Goal: Find specific page/section: Find specific page/section

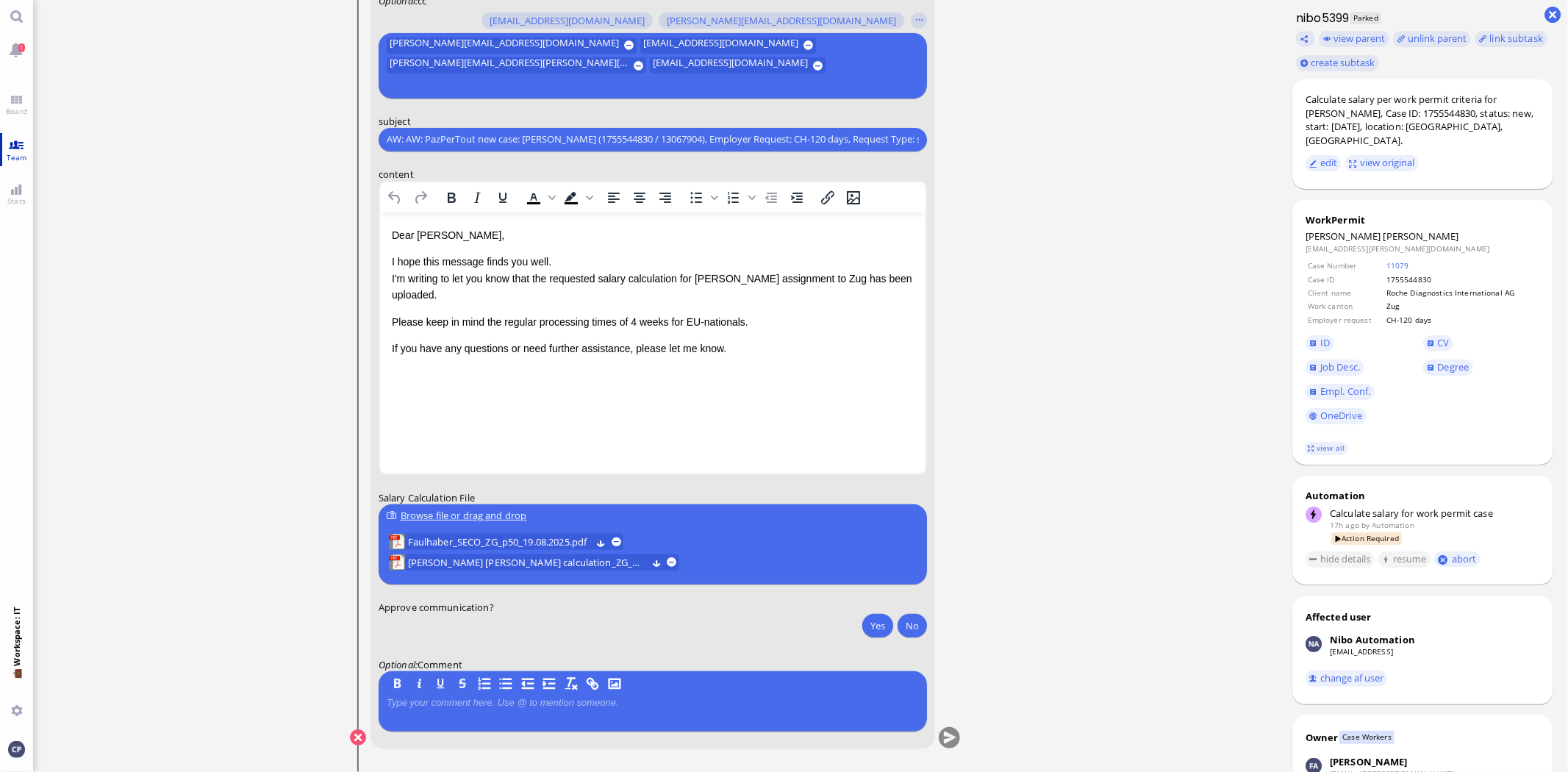
click at [18, 150] on link "Team" at bounding box center [16, 149] width 33 height 33
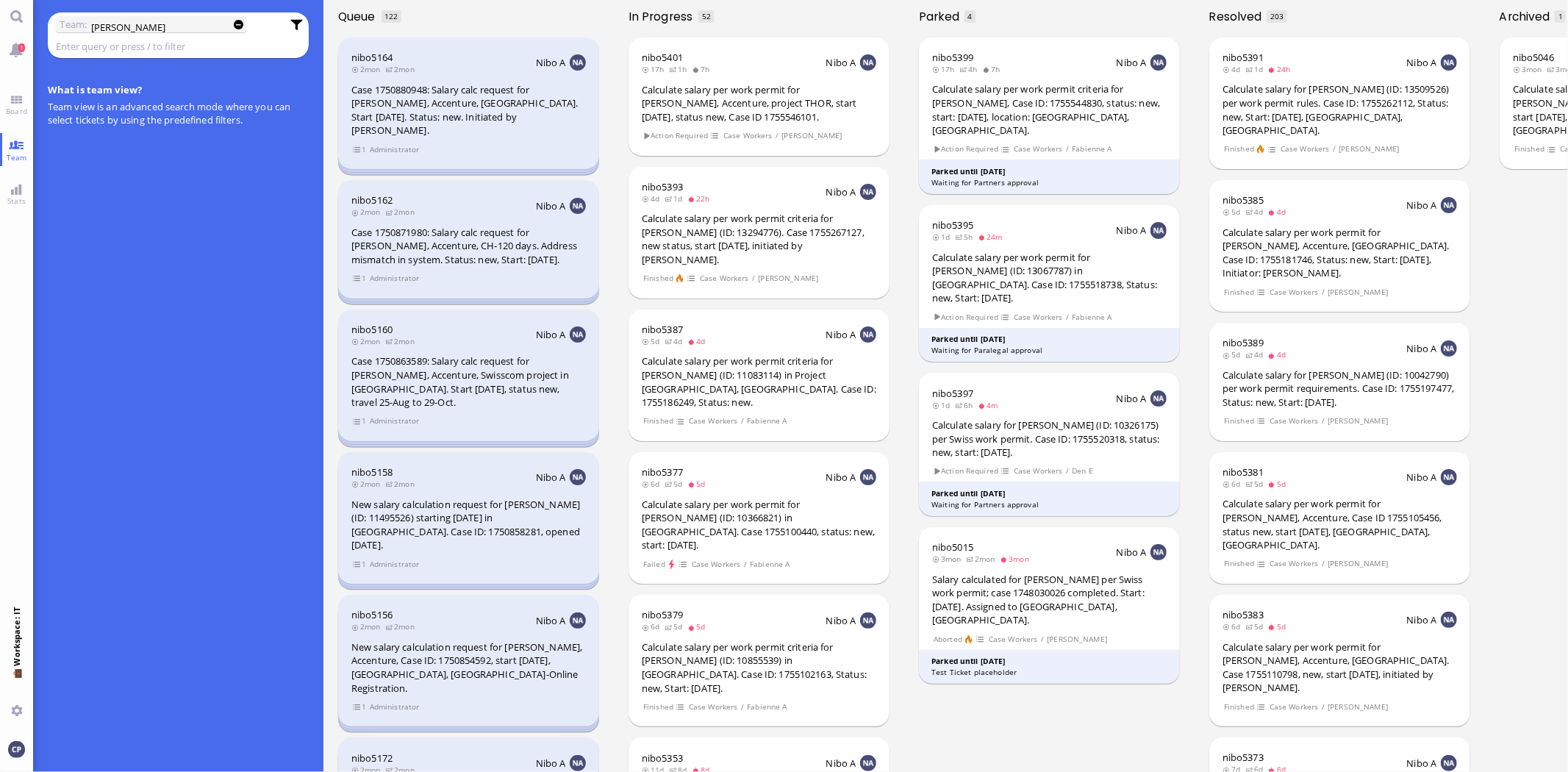
type input "[PERSON_NAME]"
click at [16, 152] on span "Team" at bounding box center [17, 157] width 28 height 10
click at [163, 25] on input "[PERSON_NAME]" at bounding box center [156, 27] width 129 height 16
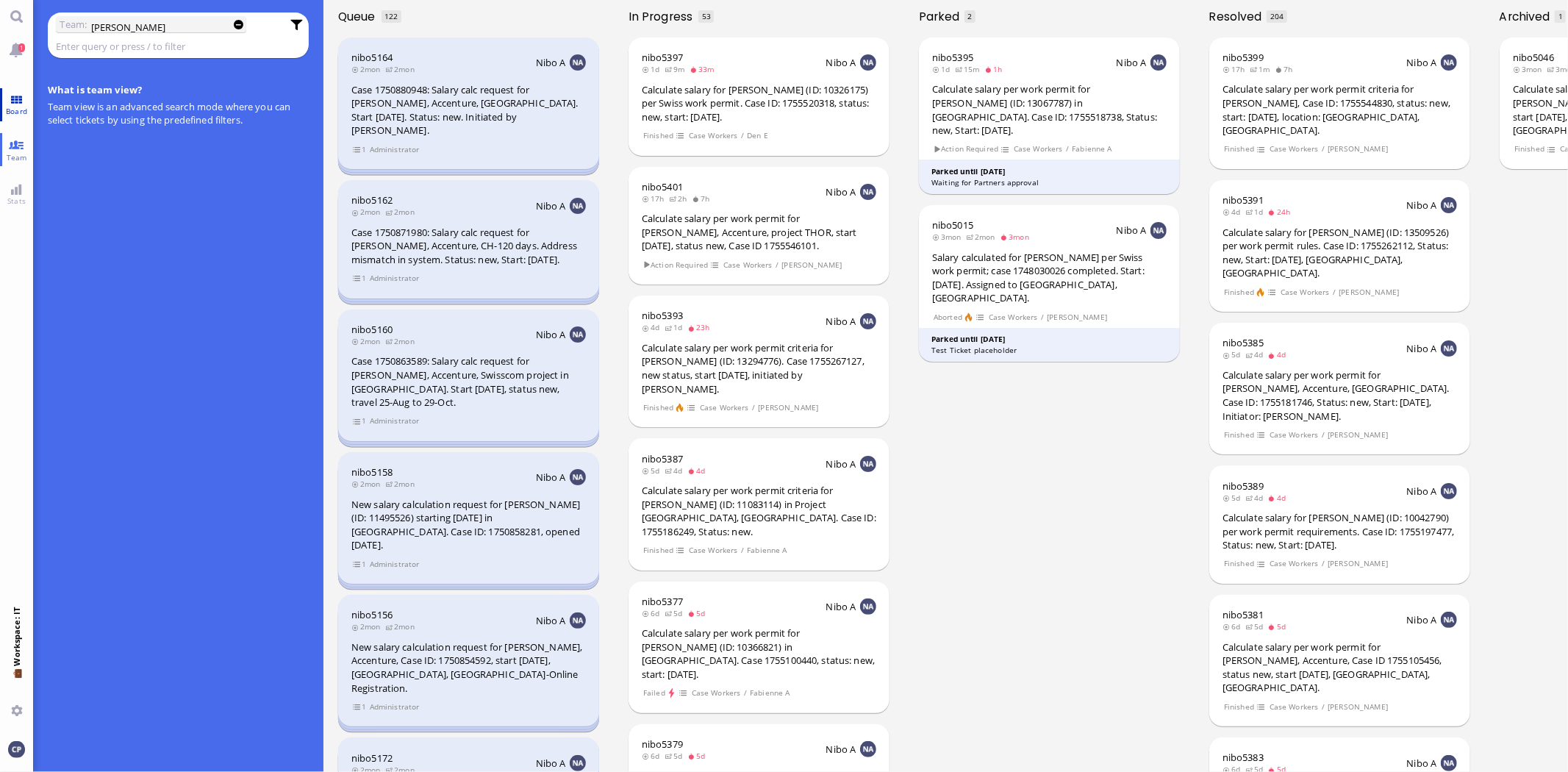
click at [22, 101] on link "Board" at bounding box center [16, 104] width 33 height 33
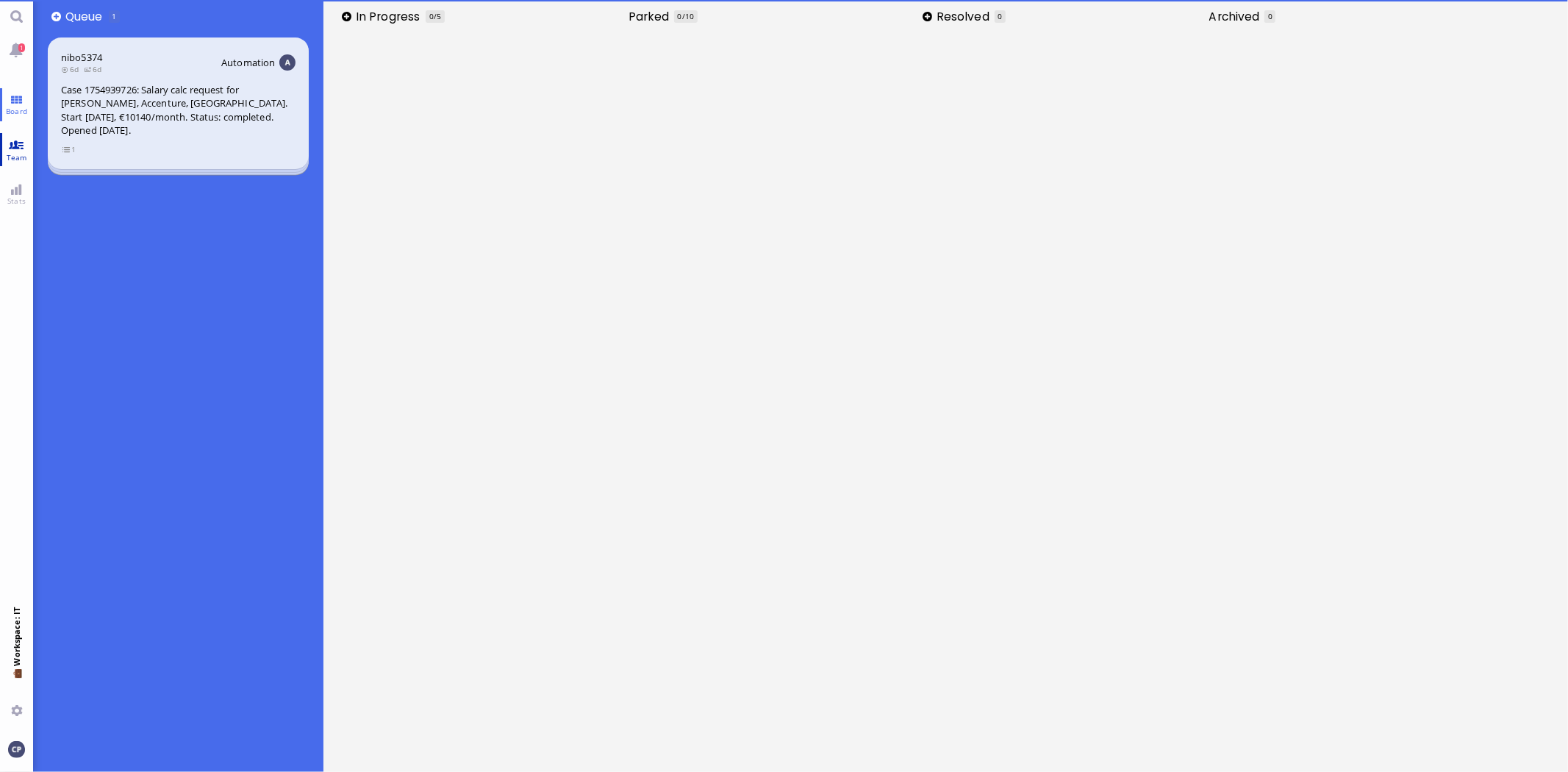
click at [20, 142] on link "Team" at bounding box center [16, 149] width 33 height 33
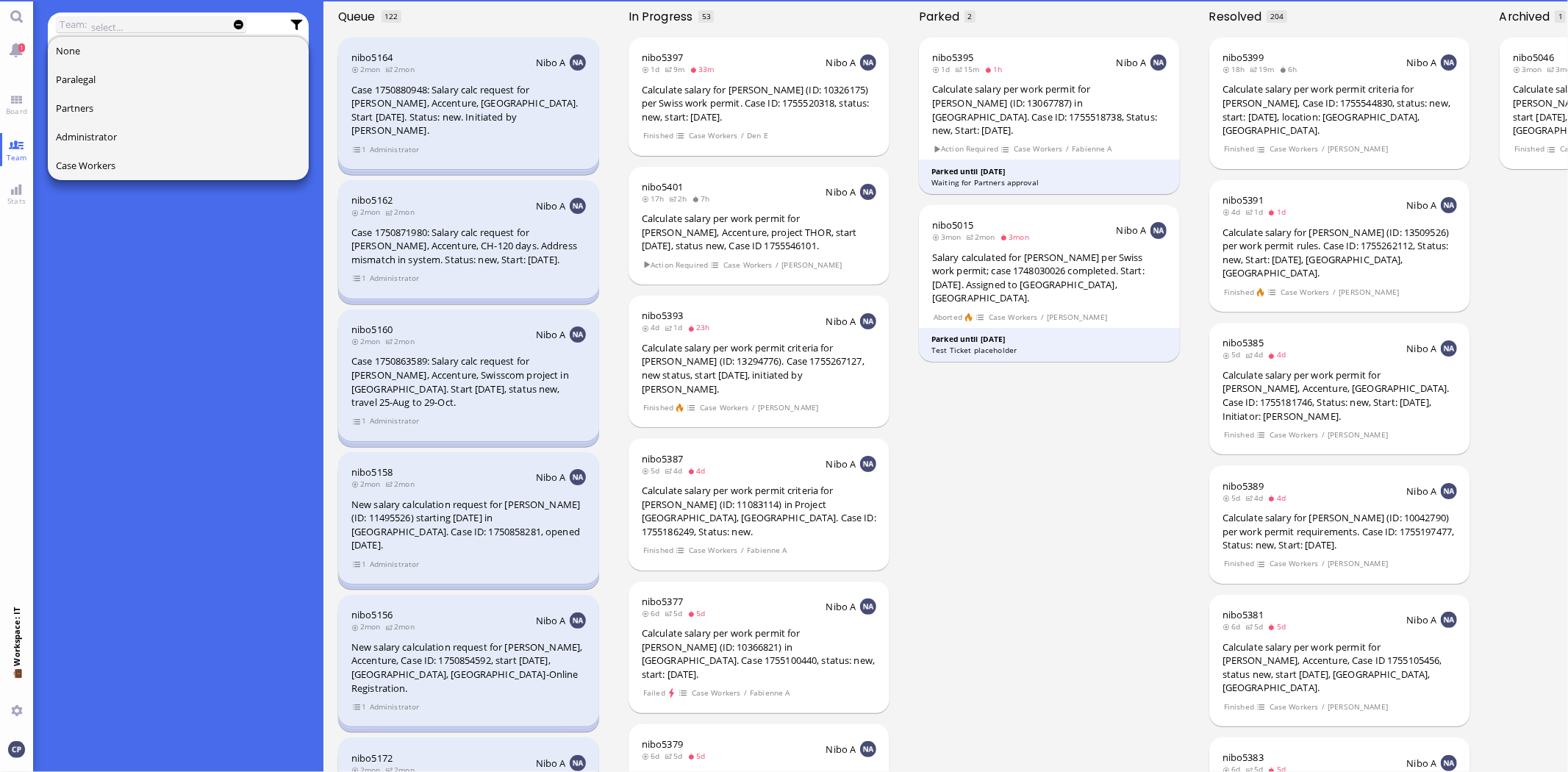
click at [135, 23] on input "text" at bounding box center [156, 27] width 129 height 16
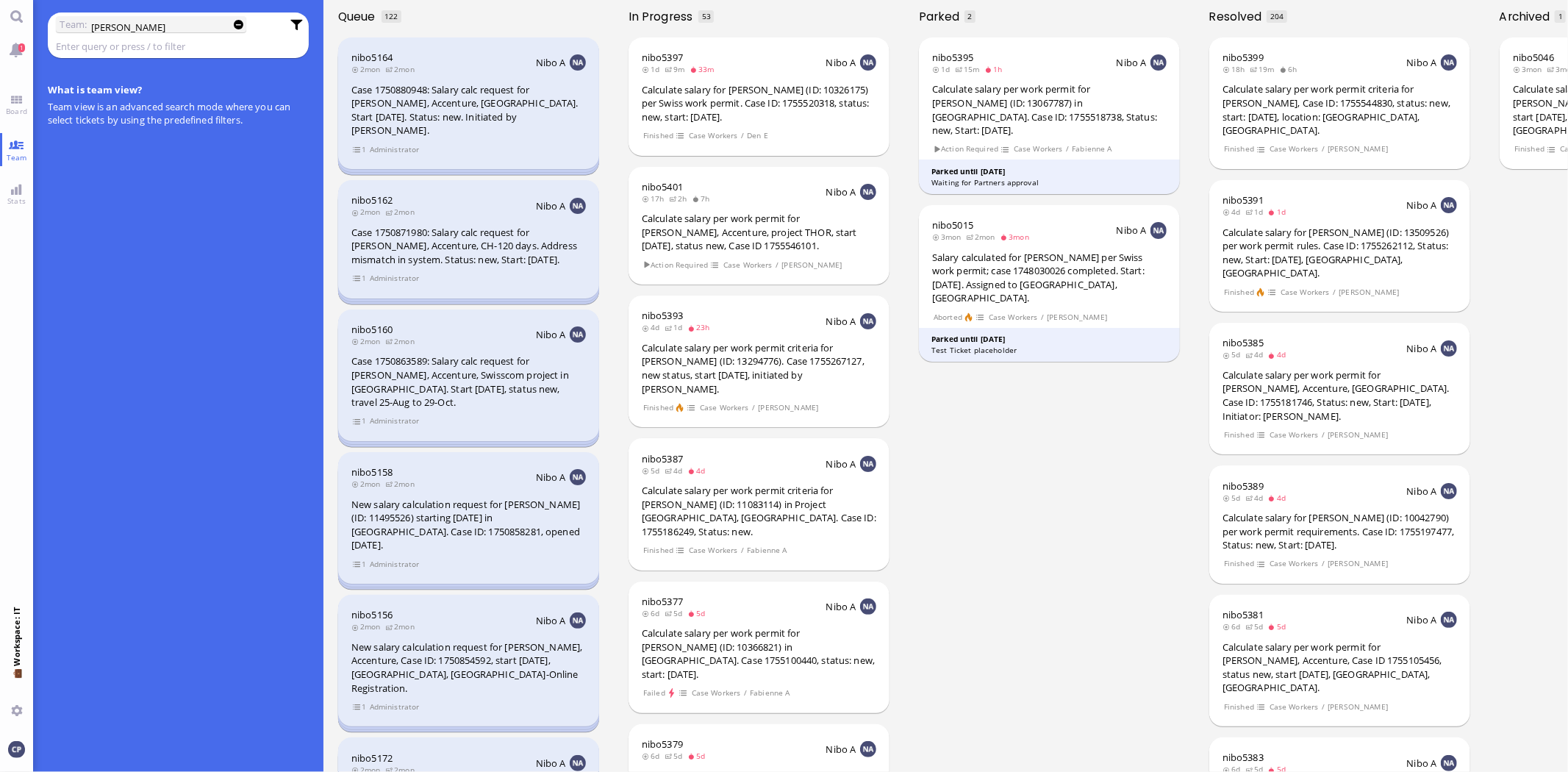
type input "[PERSON_NAME]"
